Goal: Task Accomplishment & Management: Complete application form

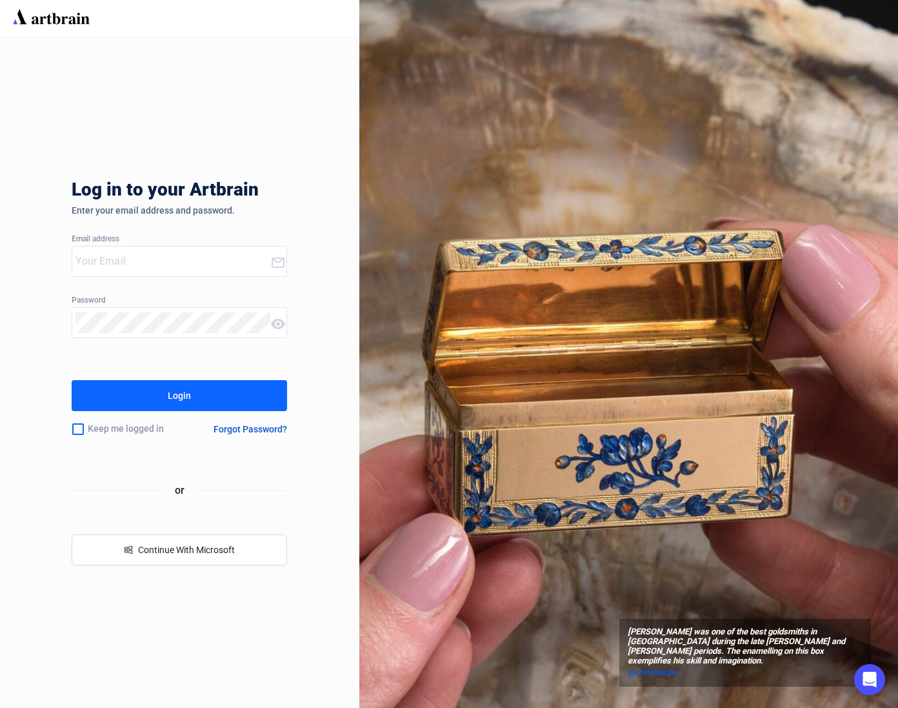
type input "[EMAIL_ADDRESS][DOMAIN_NAME]"
click at [207, 396] on button "Login" at bounding box center [179, 395] width 215 height 31
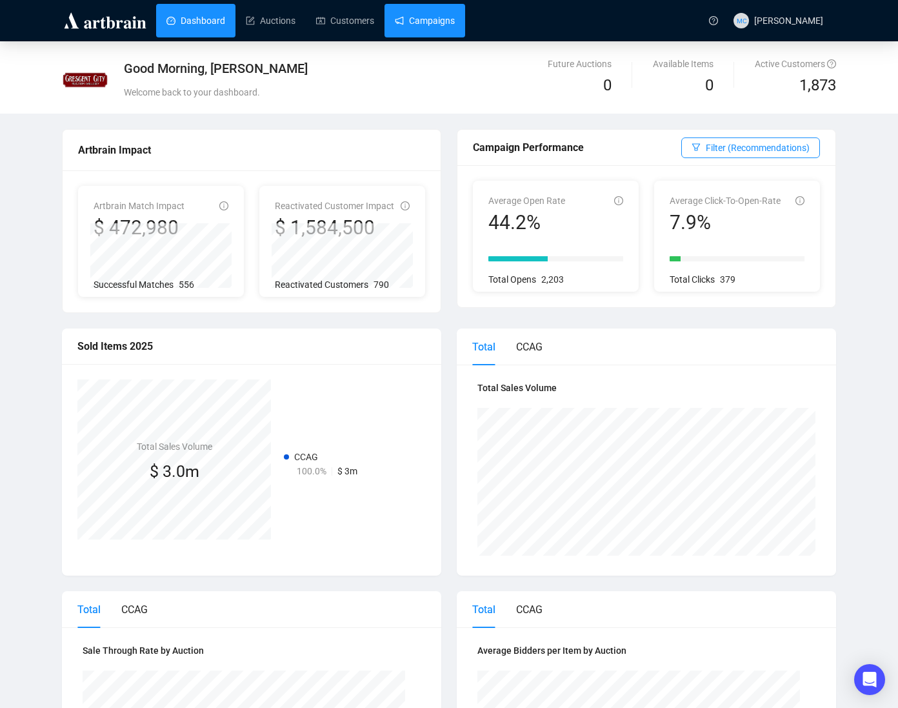
click at [432, 16] on link "Campaigns" at bounding box center [425, 21] width 60 height 34
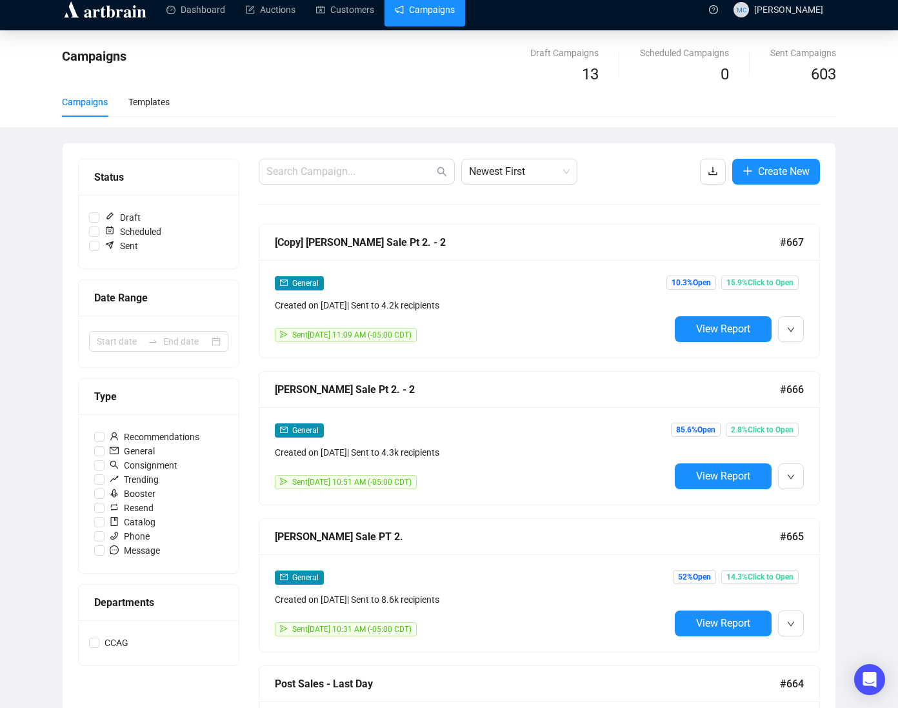
scroll to position [14, 0]
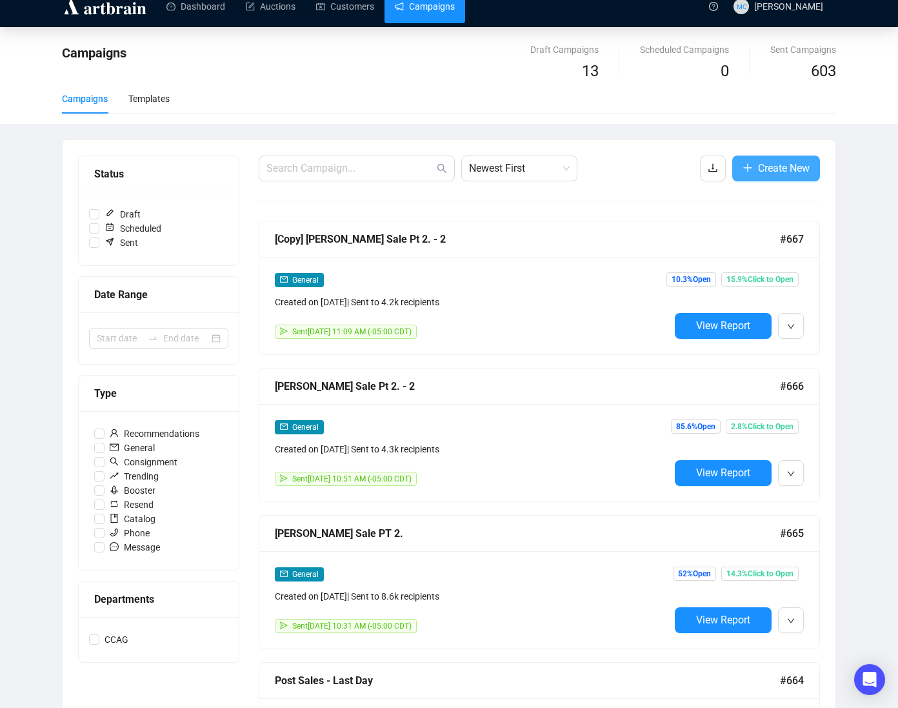
click at [760, 167] on span "Create New" at bounding box center [784, 168] width 52 height 16
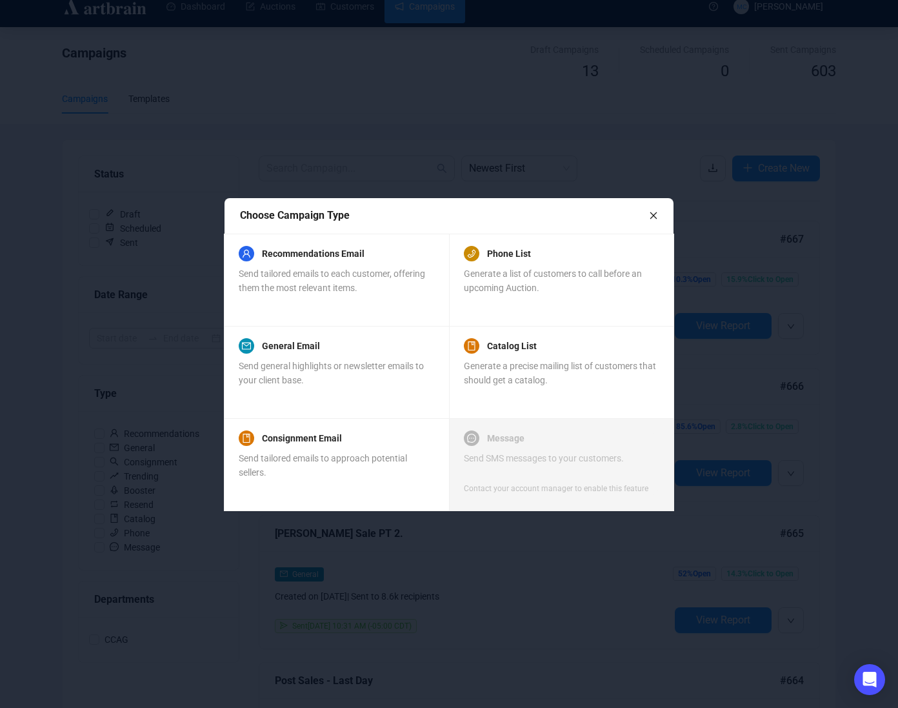
click at [655, 214] on icon "close" at bounding box center [653, 215] width 9 height 9
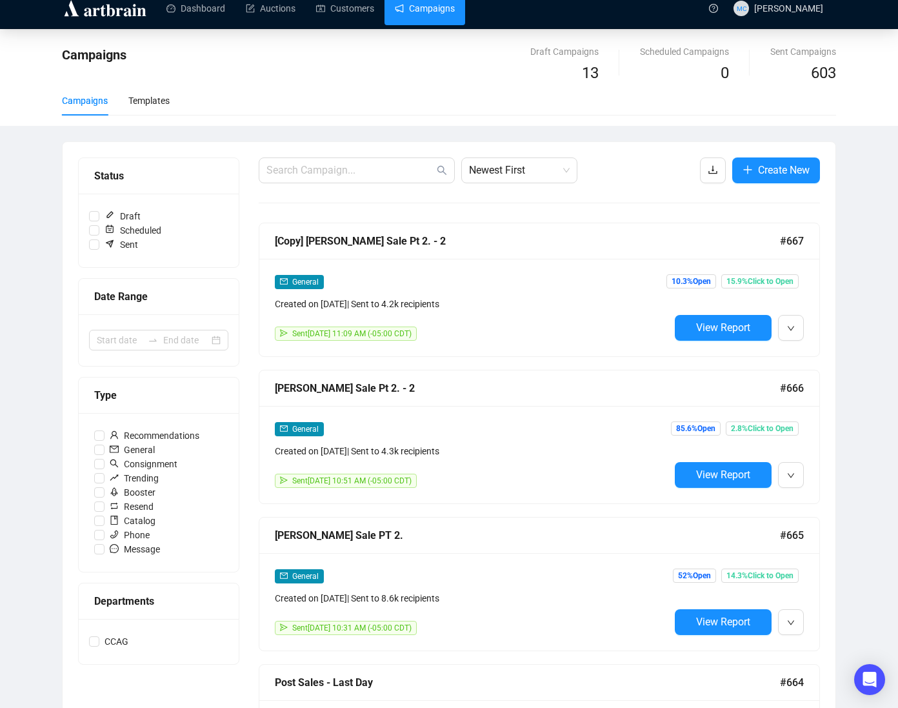
scroll to position [0, 0]
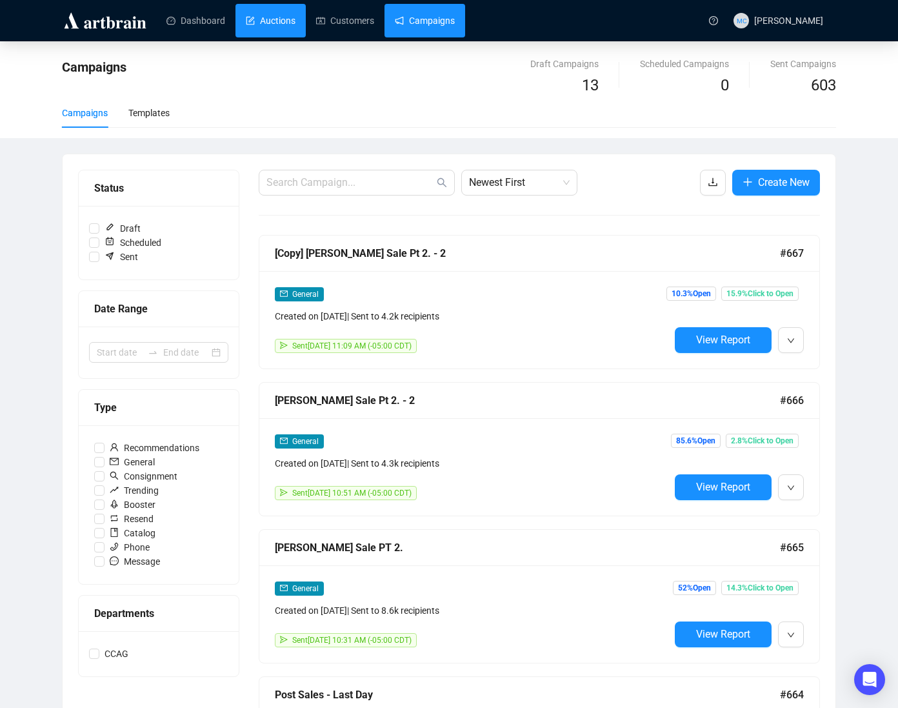
click at [267, 17] on link "Auctions" at bounding box center [271, 21] width 50 height 34
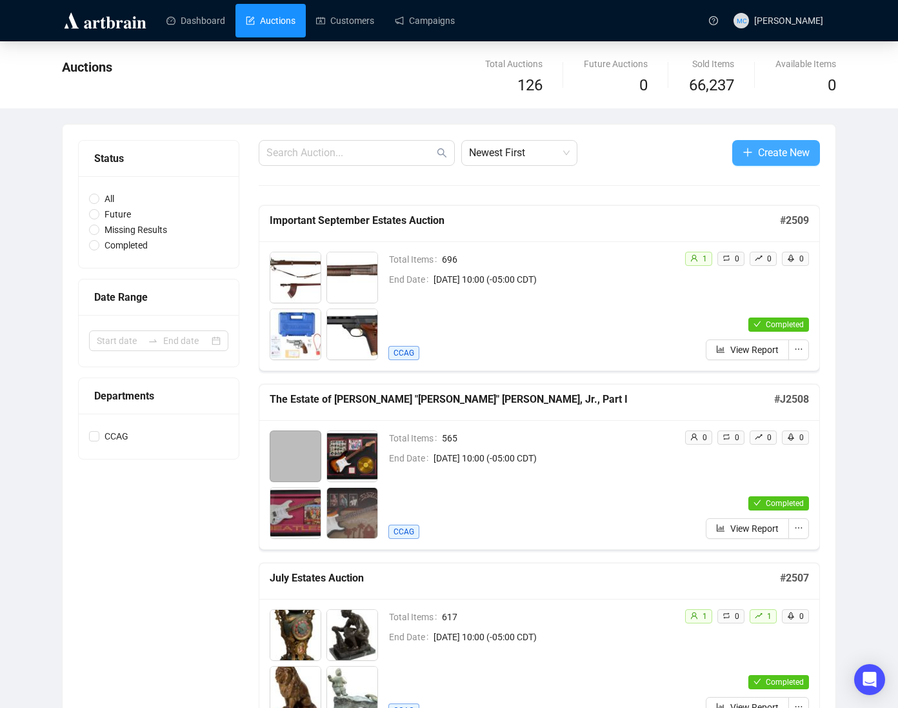
click at [777, 151] on span "Create New" at bounding box center [784, 152] width 52 height 16
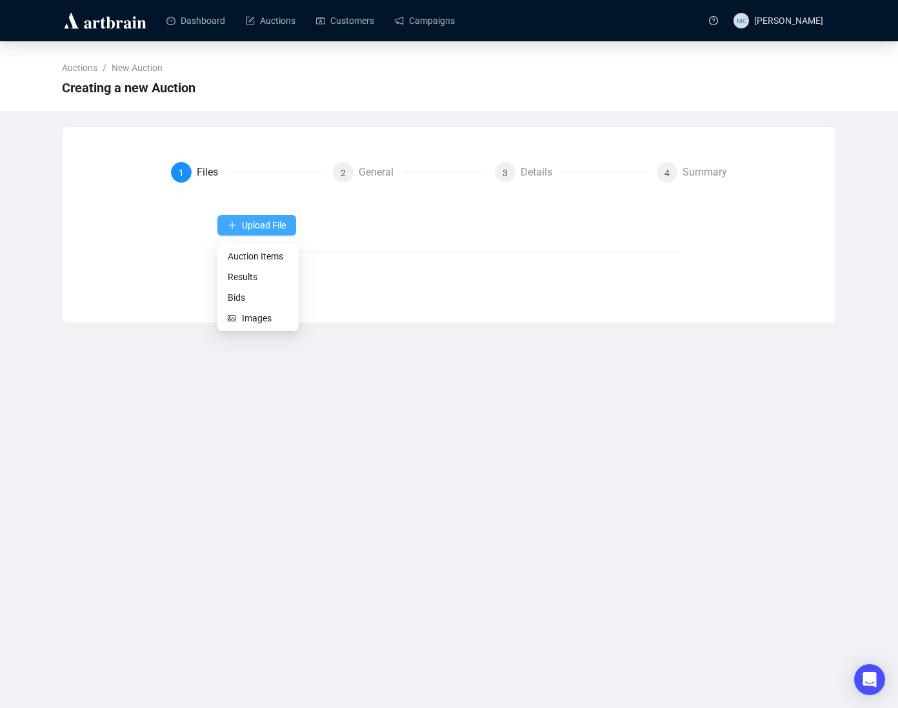
click at [248, 223] on span "Upload File" at bounding box center [264, 225] width 44 height 10
click at [248, 253] on span "Auction Items" at bounding box center [258, 256] width 61 height 14
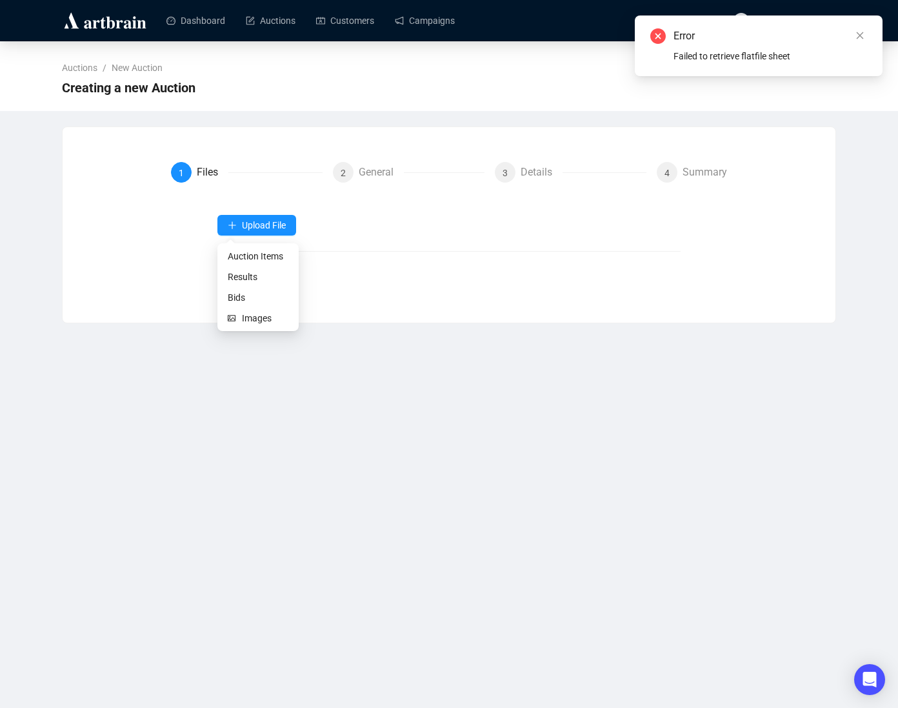
click at [352, 211] on form "1 Files 2 General 3 Details 4 Summary Upload File Next" at bounding box center [449, 225] width 557 height 126
click at [233, 226] on icon "plus" at bounding box center [232, 225] width 9 height 9
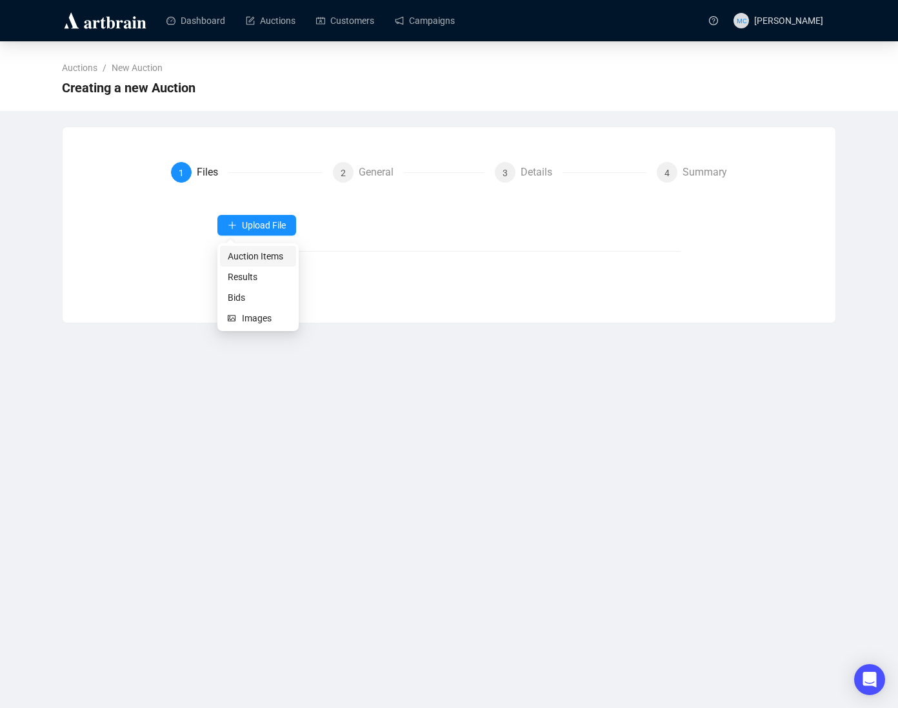
click at [236, 255] on span "Auction Items" at bounding box center [258, 256] width 61 height 14
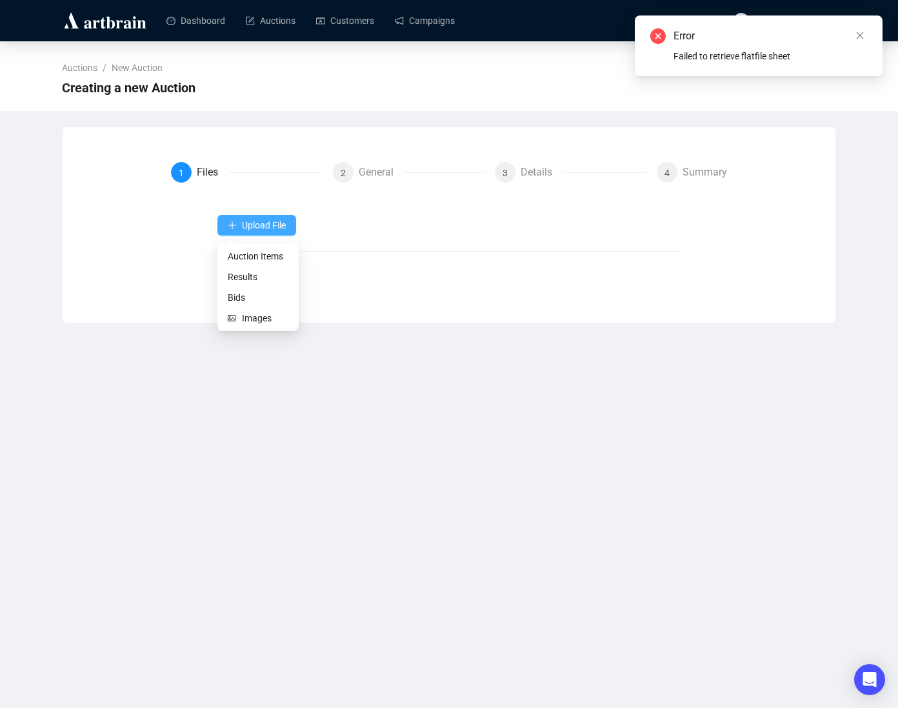
click at [239, 227] on button "Upload File" at bounding box center [256, 225] width 79 height 21
click at [239, 275] on span "Results" at bounding box center [258, 277] width 61 height 14
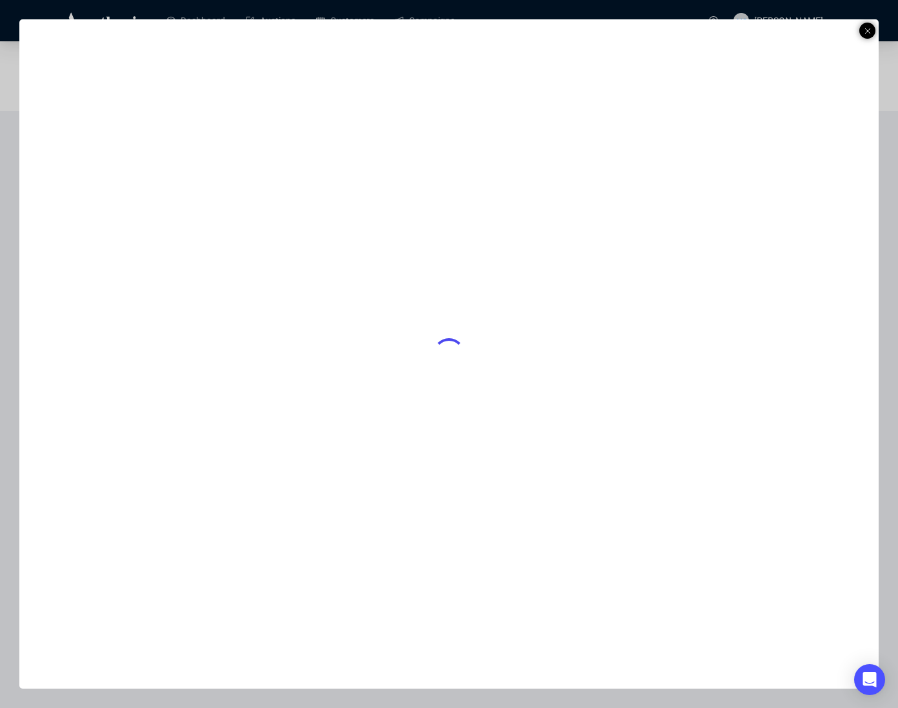
click at [867, 34] on icon at bounding box center [867, 30] width 6 height 15
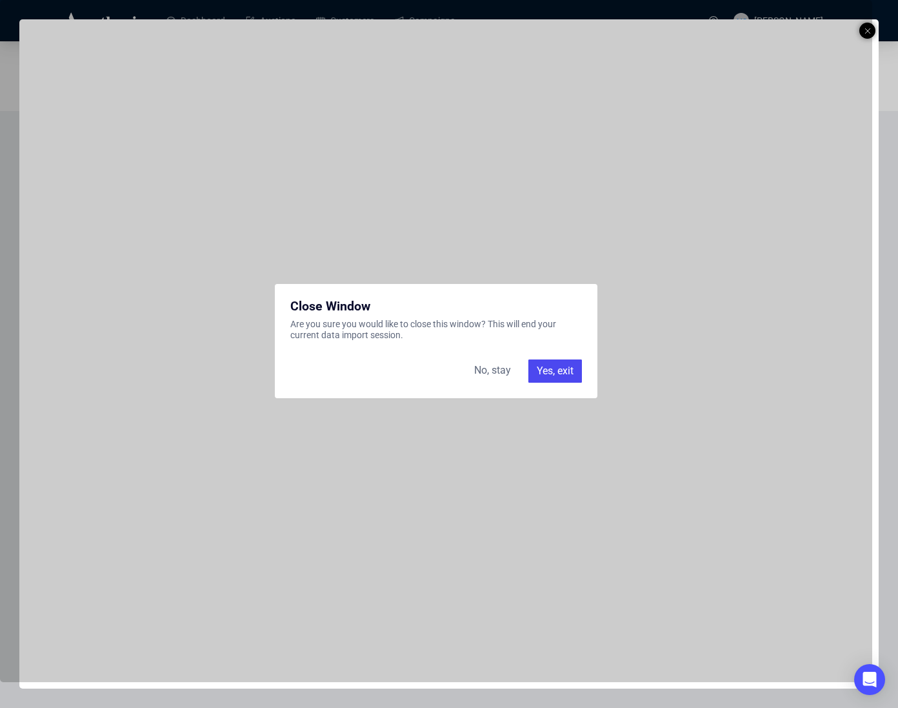
click at [868, 28] on div "Close Window Are you sure you would like to close this window? This will end yo…" at bounding box center [436, 341] width 872 height 682
click at [544, 371] on div "Yes, exit" at bounding box center [555, 370] width 54 height 23
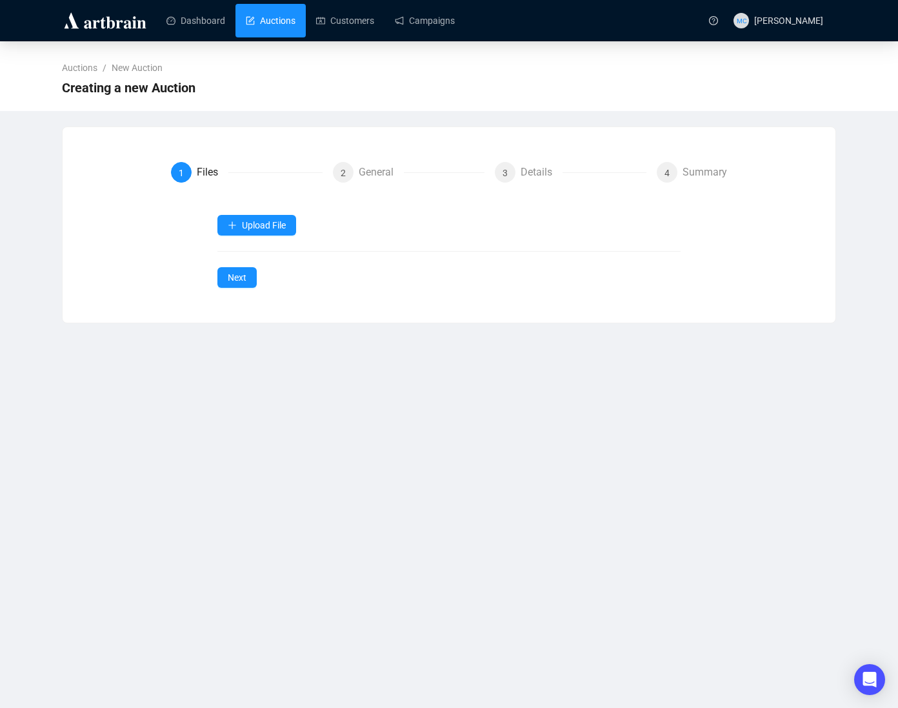
click at [262, 17] on link "Auctions" at bounding box center [271, 21] width 50 height 34
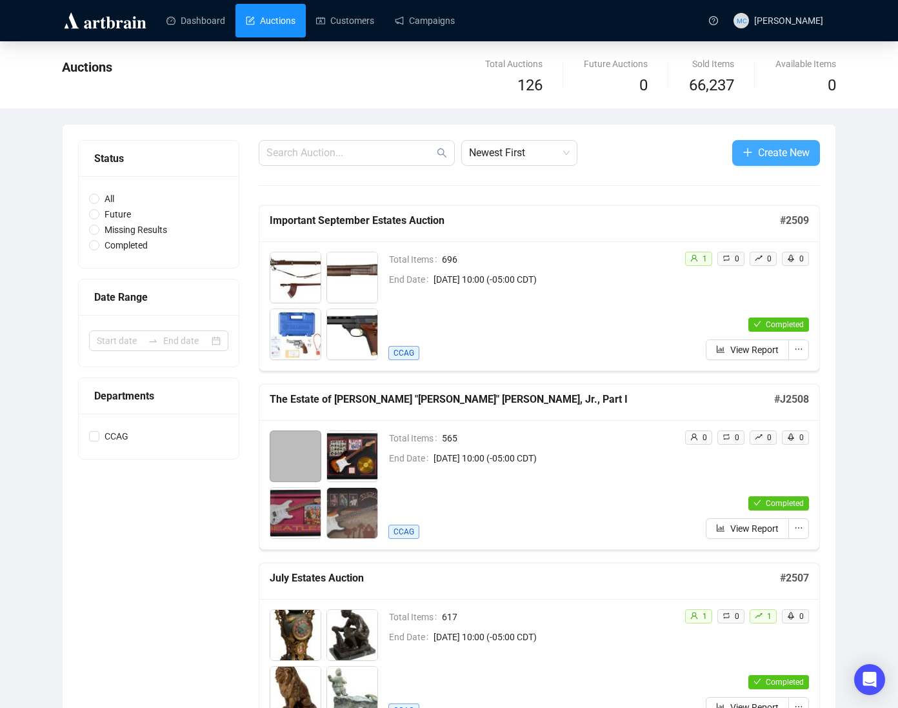
click at [773, 156] on span "Create New" at bounding box center [784, 152] width 52 height 16
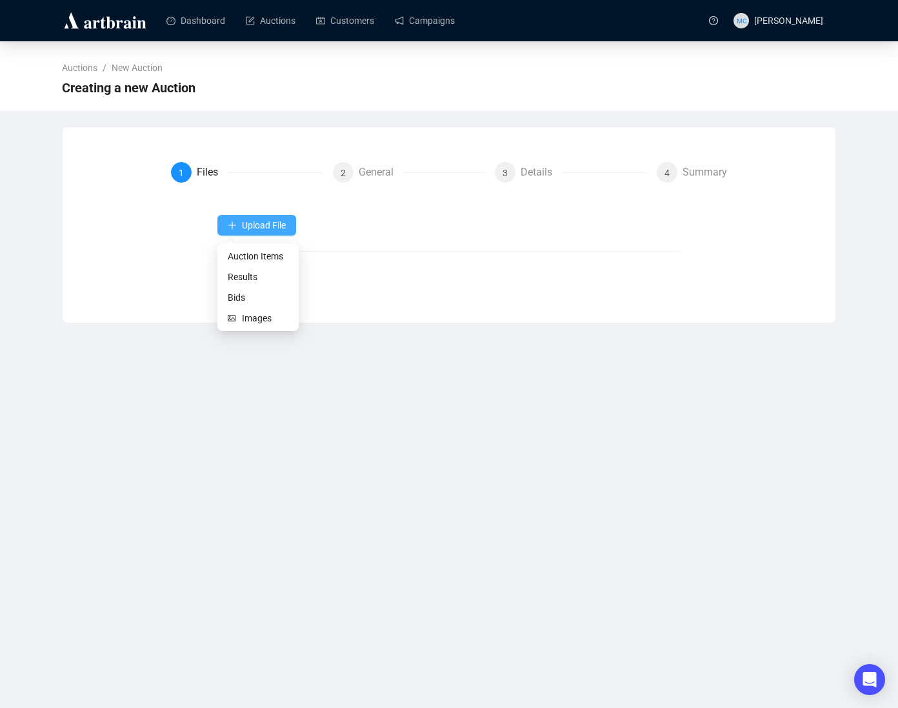
click at [250, 223] on span "Upload File" at bounding box center [264, 225] width 44 height 10
click at [265, 259] on span "Auction Items" at bounding box center [258, 256] width 61 height 14
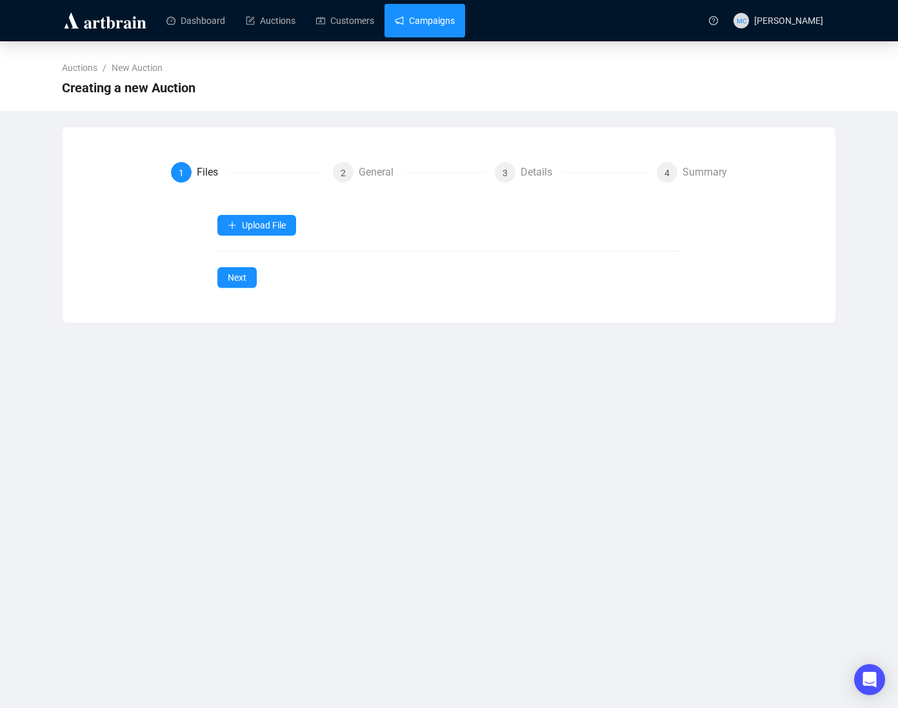
click at [455, 18] on link "Campaigns" at bounding box center [425, 21] width 60 height 34
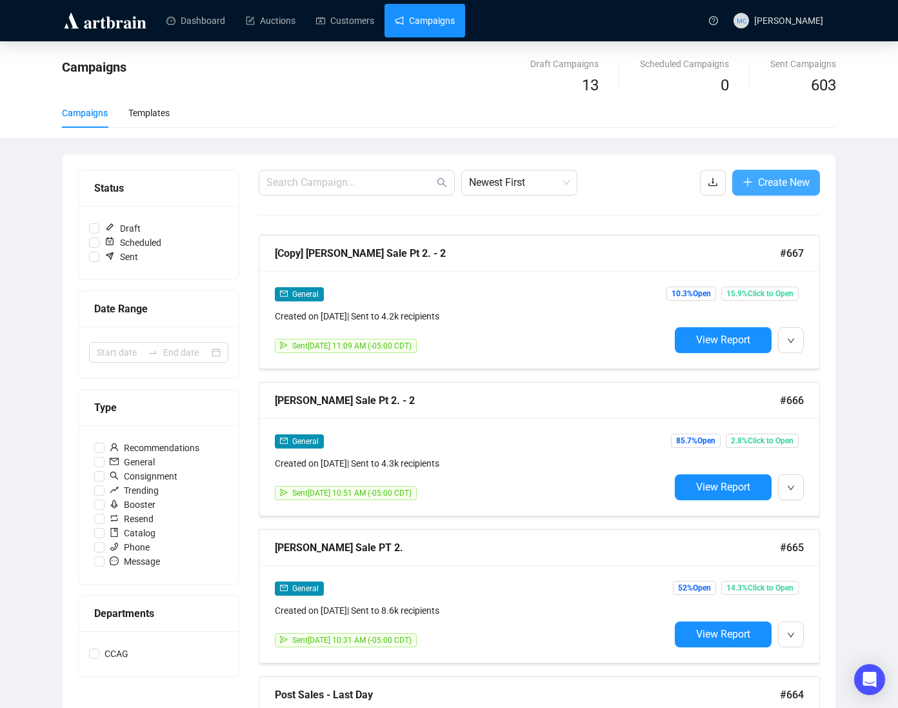
click at [791, 188] on span "Create New" at bounding box center [784, 182] width 52 height 16
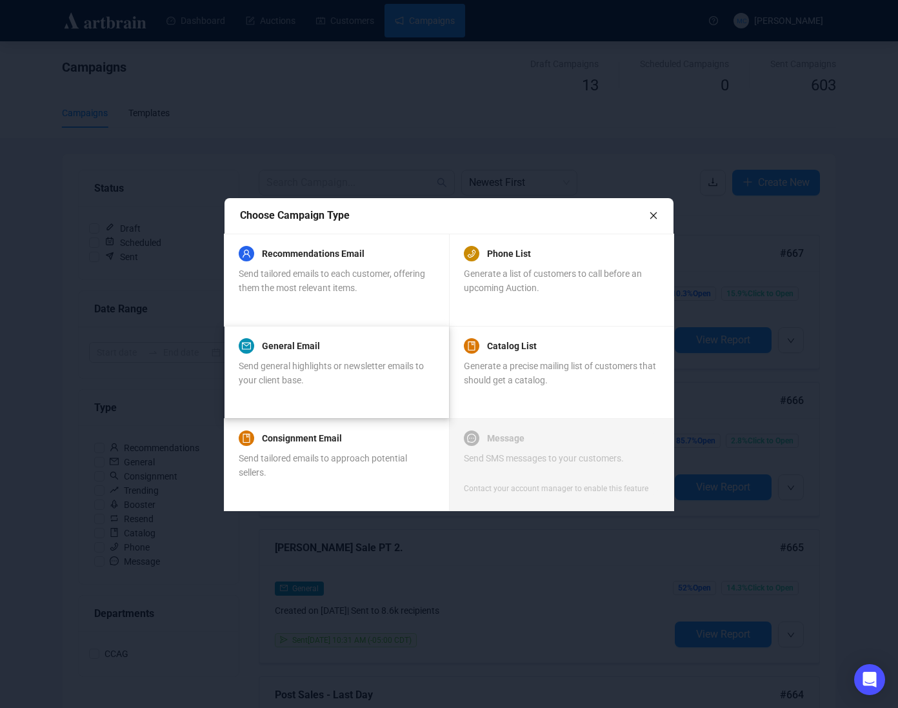
click at [295, 388] on div "General Email Send general highlights or newsletter emails to your client base." at bounding box center [336, 372] width 195 height 62
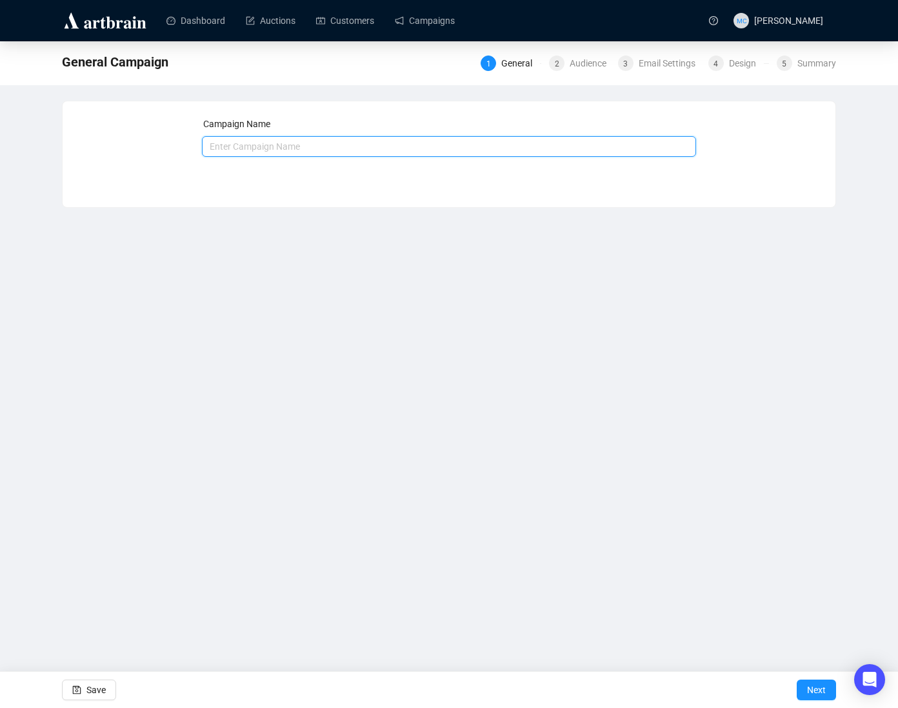
click at [358, 146] on input "text" at bounding box center [449, 146] width 495 height 21
type input "J2511 - [PERSON_NAME] Part 2"
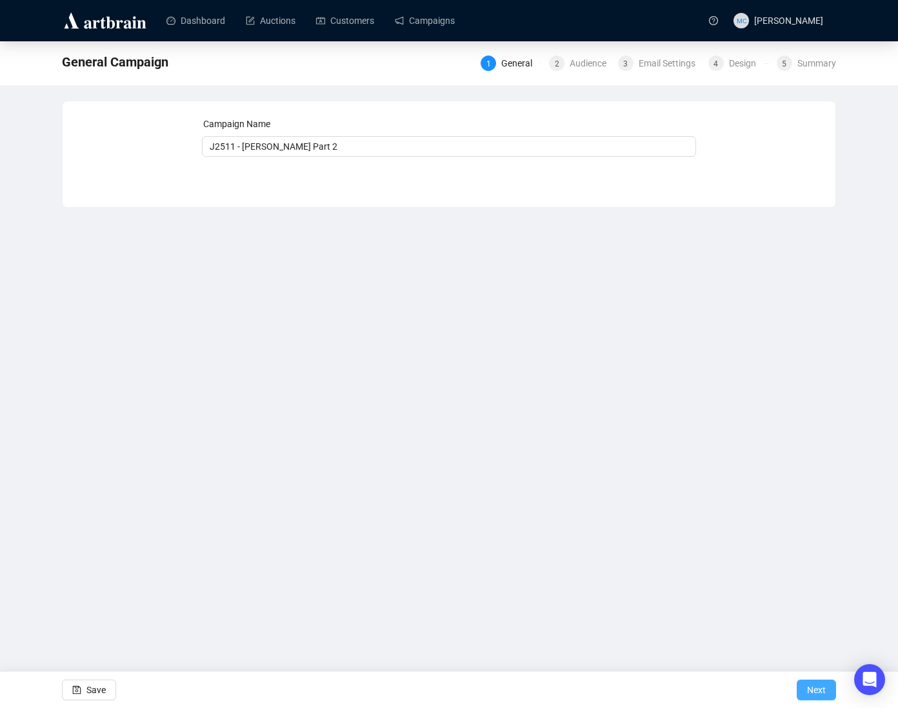
click at [820, 689] on span "Next" at bounding box center [816, 689] width 19 height 36
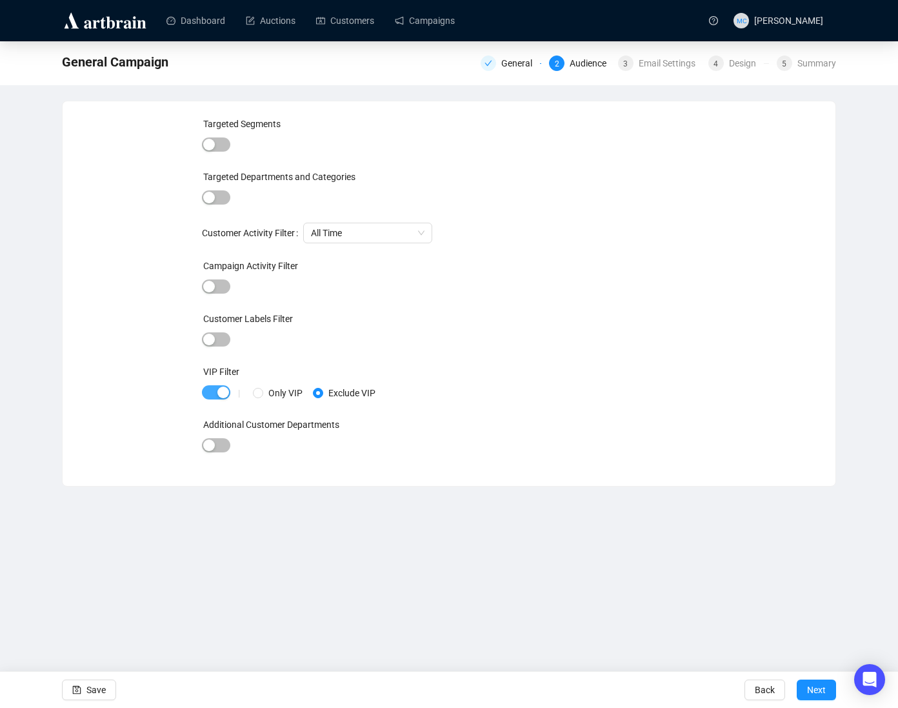
click at [215, 393] on span "button" at bounding box center [216, 392] width 28 height 14
click at [825, 691] on span "Next" at bounding box center [816, 689] width 19 height 36
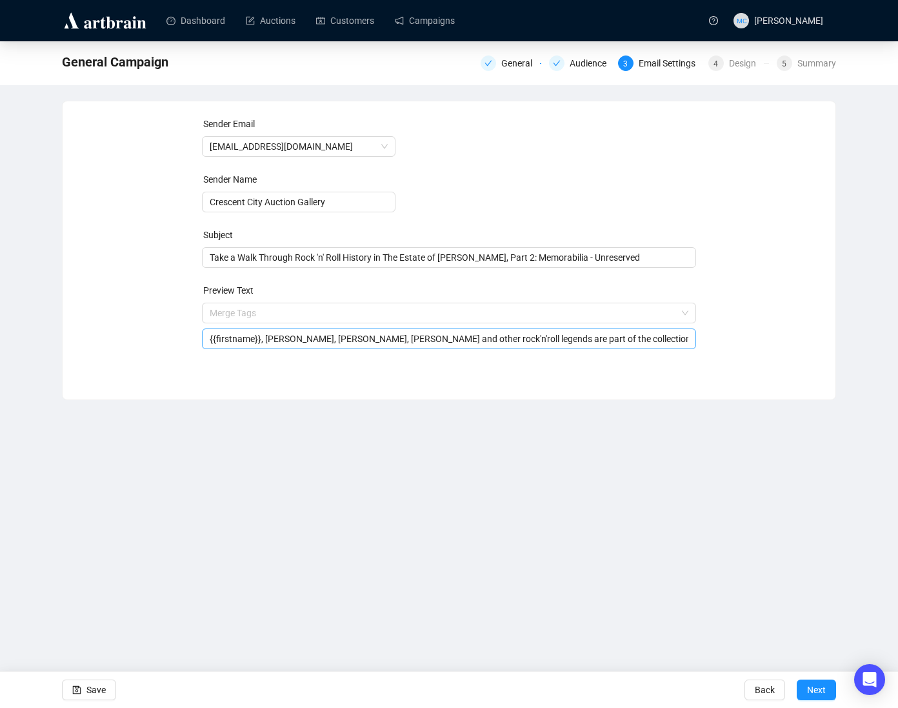
click at [282, 317] on span "Merge Tags {{firstname}}, [PERSON_NAME], [PERSON_NAME], Pink [PERSON_NAME] and …" at bounding box center [449, 326] width 495 height 36
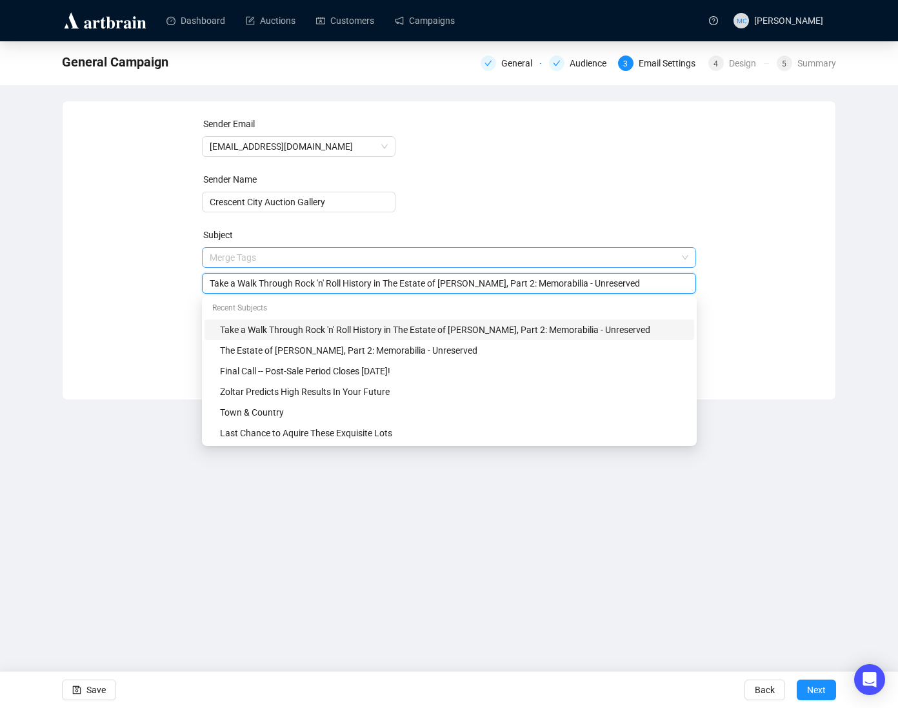
drag, startPoint x: 382, startPoint y: 259, endPoint x: 275, endPoint y: 260, distance: 107.7
click at [257, 252] on span "Merge Tags Take a Walk Through Rock 'n' Roll History in The Estate of [PERSON_N…" at bounding box center [449, 270] width 495 height 36
drag, startPoint x: 383, startPoint y: 284, endPoint x: 193, endPoint y: 277, distance: 190.4
click at [193, 277] on div "Sender Email [EMAIL_ADDRESS][DOMAIN_NAME] Sender Name Crescent City Auction Gal…" at bounding box center [449, 241] width 742 height 248
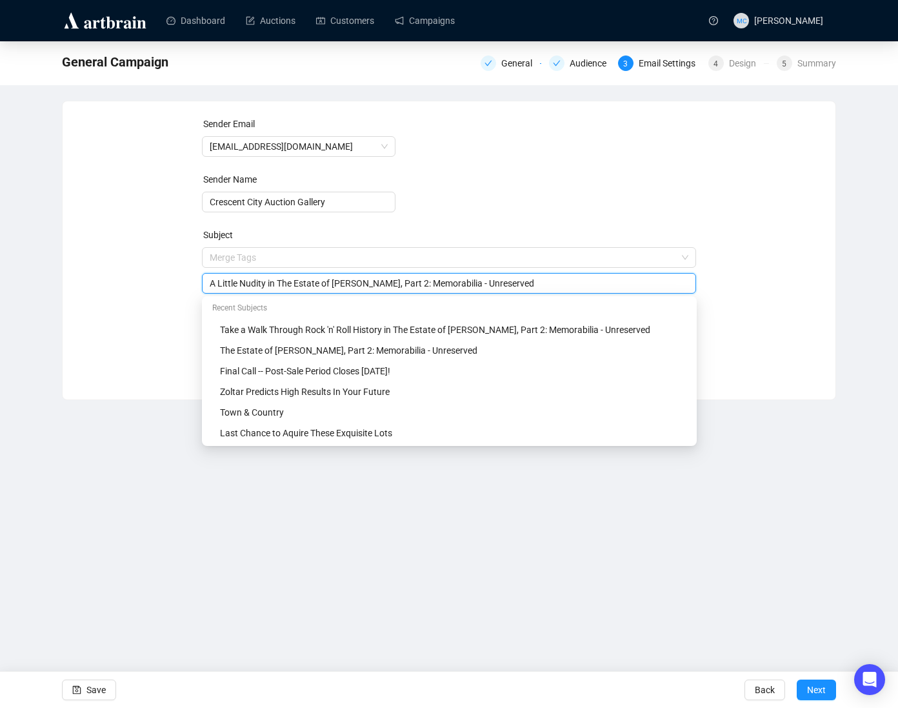
type input "A Little Nudity in The Estate of [PERSON_NAME], Part 2: Memorabilia - Unreserved"
click at [529, 193] on form "Sender Email [EMAIL_ADDRESS][DOMAIN_NAME] Sender Name Crescent City Auction Gal…" at bounding box center [449, 233] width 495 height 232
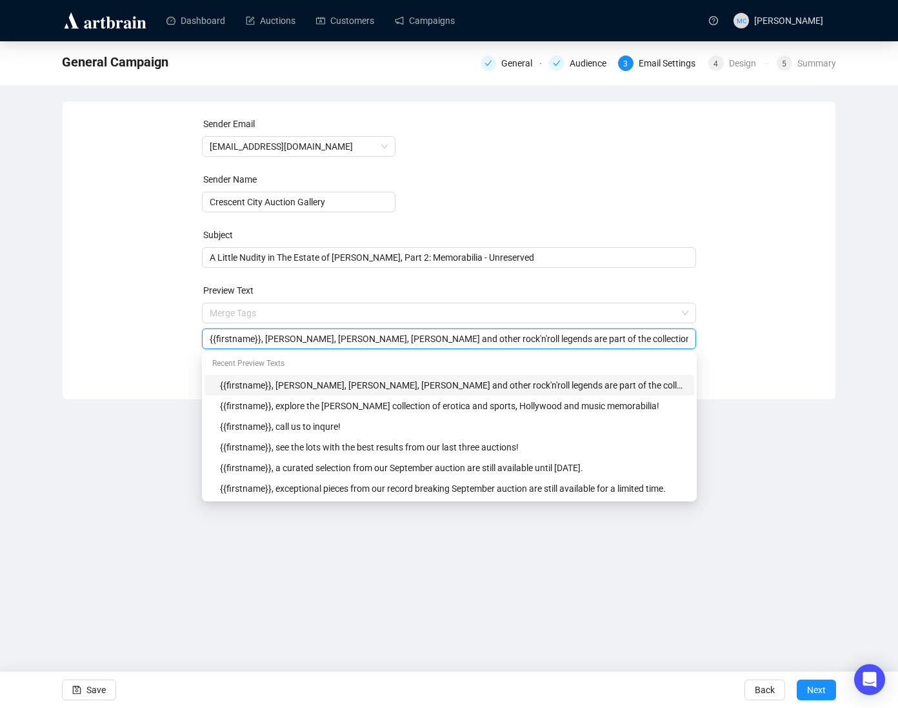
drag, startPoint x: 268, startPoint y: 341, endPoint x: 655, endPoint y: 348, distance: 387.0
click at [655, 349] on div "Sender Email [EMAIL_ADDRESS][DOMAIN_NAME] Sender Name Crescent City Auction Gal…" at bounding box center [449, 241] width 495 height 248
type input "{{firstname}}, decorate your walls with some nudes!"
click at [827, 326] on div "Sender Email [EMAIL_ADDRESS][DOMAIN_NAME] Sender Name Crescent City Auction Gal…" at bounding box center [449, 240] width 773 height 279
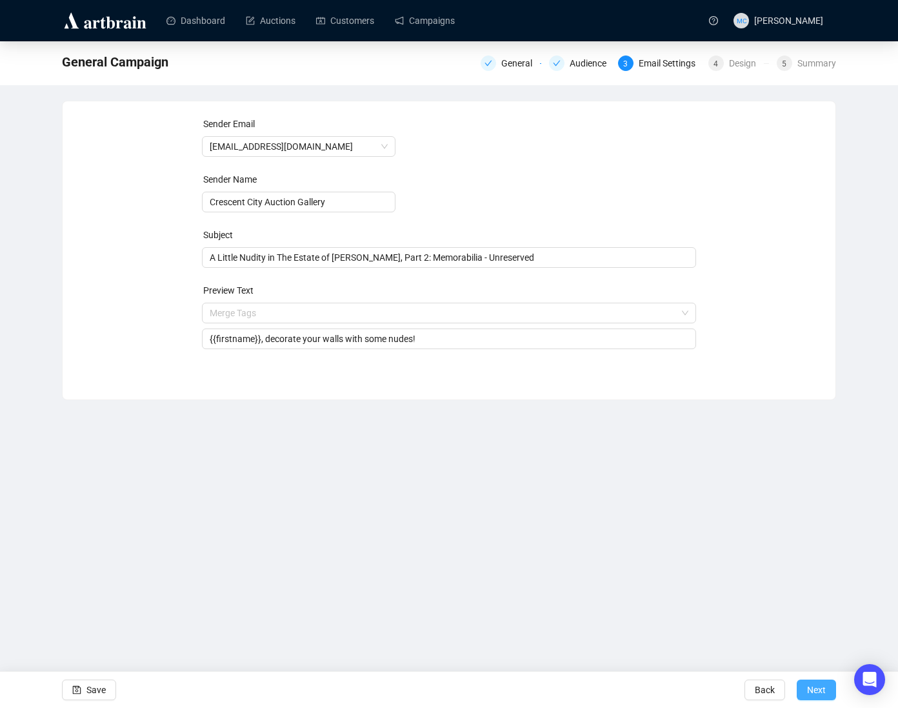
click at [809, 687] on span "Next" at bounding box center [816, 689] width 19 height 36
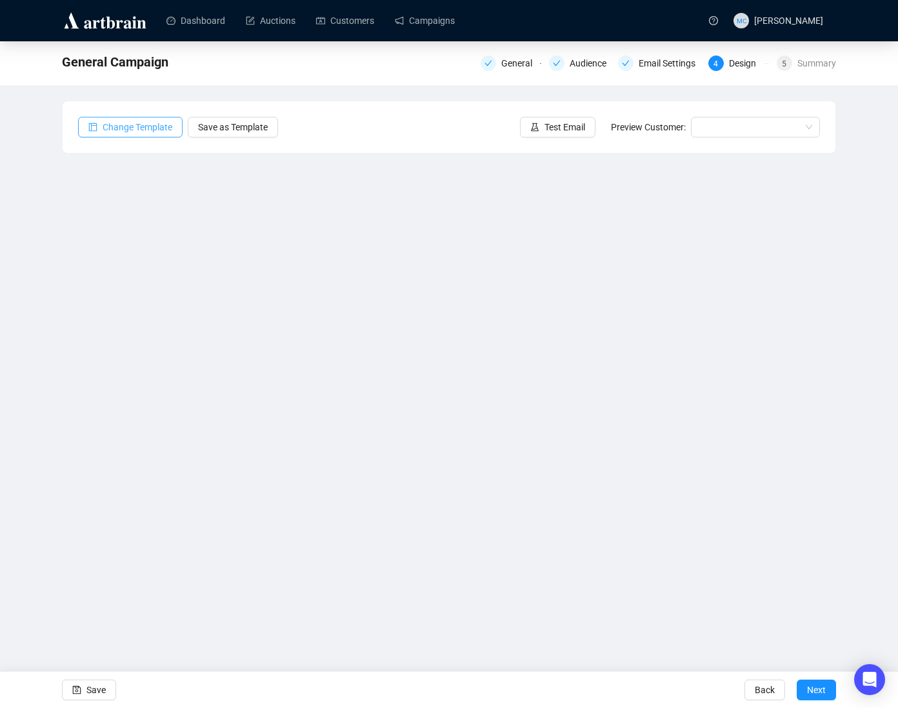
click at [156, 121] on span "Change Template" at bounding box center [138, 127] width 70 height 14
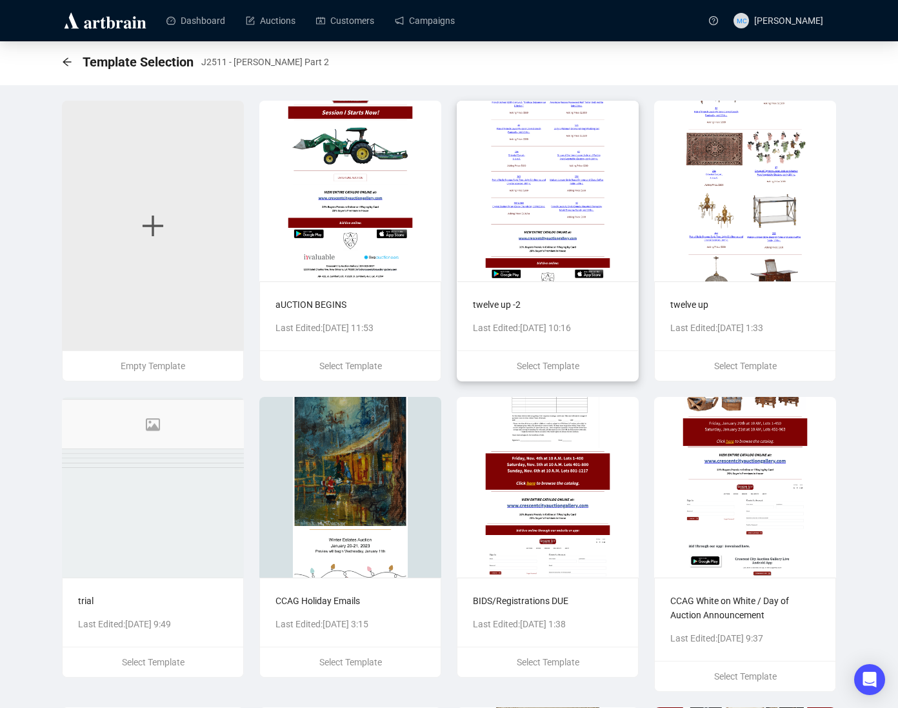
click at [551, 189] on img at bounding box center [548, 191] width 182 height 181
